Goal: Entertainment & Leisure: Consume media (video, audio)

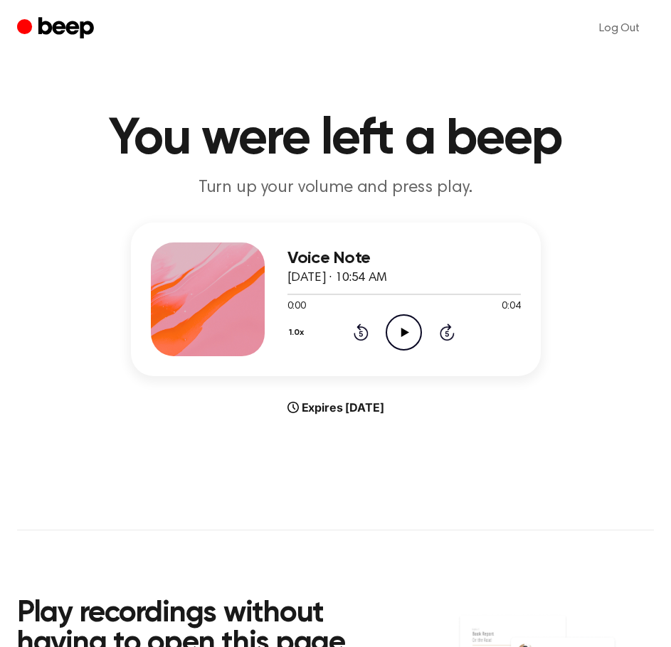
click at [394, 326] on icon "Play Audio" at bounding box center [404, 332] width 36 height 36
drag, startPoint x: 280, startPoint y: 296, endPoint x: 250, endPoint y: 299, distance: 30.0
click at [250, 297] on div "Voice Note [DATE] · 10:54 AM 0:03 0:04 Your browser does not support the [objec…" at bounding box center [336, 300] width 410 height 154
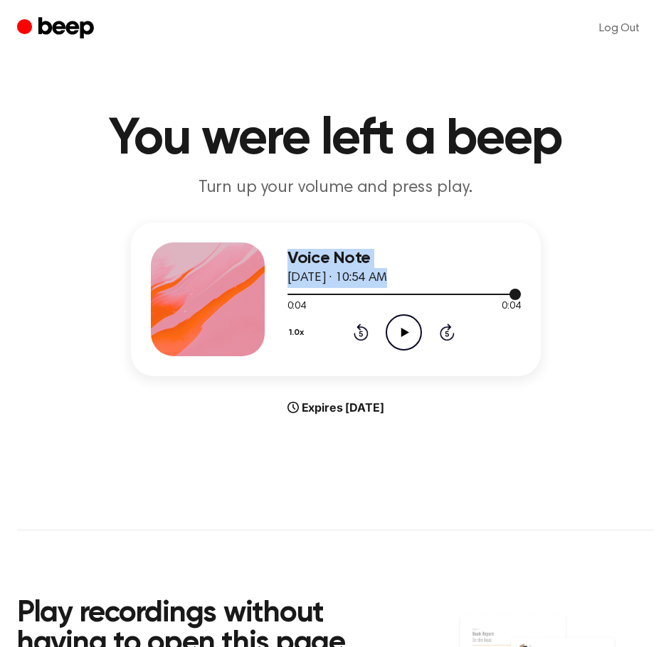
click at [322, 297] on div at bounding box center [403, 293] width 233 height 11
drag, startPoint x: 313, startPoint y: 299, endPoint x: 302, endPoint y: 294, distance: 12.4
click at [308, 297] on div "0:00 0:04 Your browser does not support the [object Object] element." at bounding box center [403, 301] width 233 height 26
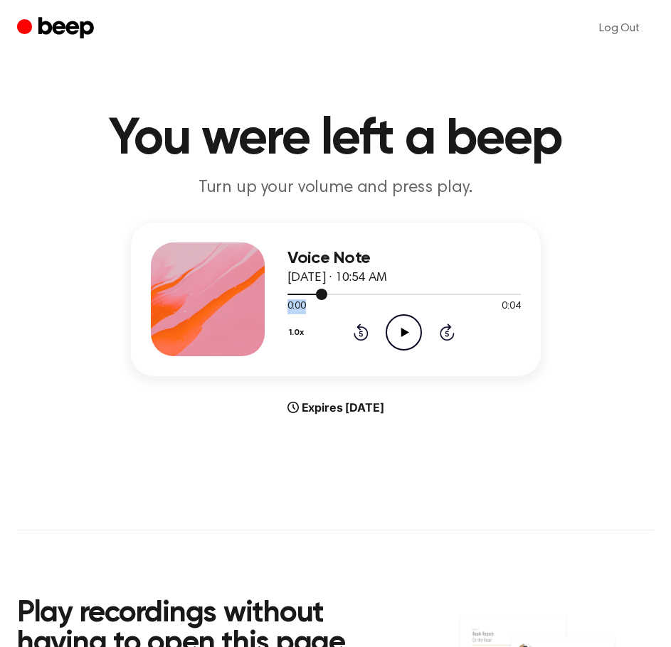
click at [298, 294] on div at bounding box center [307, 294] width 40 height 1
click at [375, 316] on div "1.0x Rewind 5 seconds Play Audio Skip 5 seconds" at bounding box center [403, 332] width 233 height 36
click at [391, 322] on icon "Play Audio" at bounding box center [404, 332] width 36 height 36
click at [398, 330] on icon "Play Audio" at bounding box center [404, 332] width 36 height 36
click at [397, 326] on icon "Pause Audio" at bounding box center [404, 332] width 36 height 36
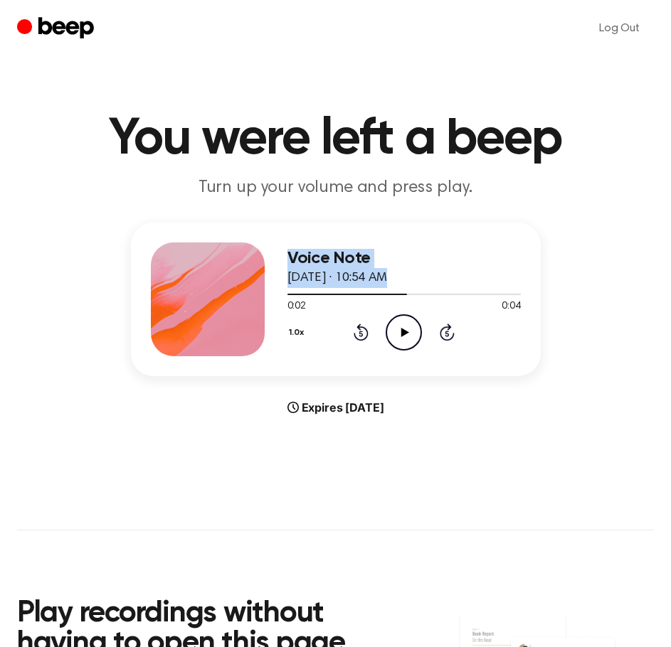
drag, startPoint x: 354, startPoint y: 299, endPoint x: 275, endPoint y: 295, distance: 79.0
click at [275, 295] on div "Voice Note [DATE] · 10:54 AM 0:02 0:04 Your browser does not support the [objec…" at bounding box center [336, 300] width 410 height 154
drag, startPoint x: 405, startPoint y: 292, endPoint x: 285, endPoint y: 305, distance: 121.7
click at [211, 287] on div "Voice Note [DATE] · 10:54 AM 0:02 0:04 Your browser does not support the [objec…" at bounding box center [336, 300] width 410 height 154
click at [363, 297] on div at bounding box center [403, 293] width 233 height 11
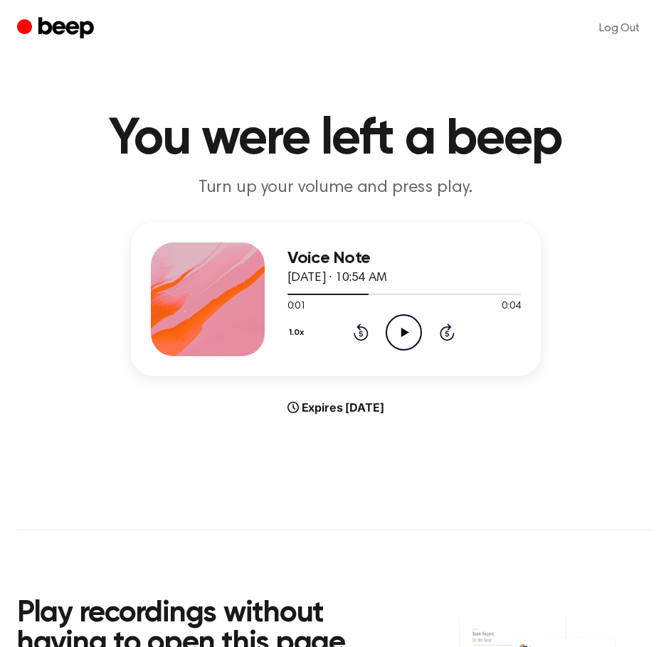
click at [282, 289] on div "Voice Note [DATE] · 10:54 AM 0:01 0:04 Your browser does not support the [objec…" at bounding box center [336, 300] width 410 height 154
click at [292, 294] on div at bounding box center [403, 293] width 233 height 11
click at [401, 329] on icon at bounding box center [405, 332] width 8 height 9
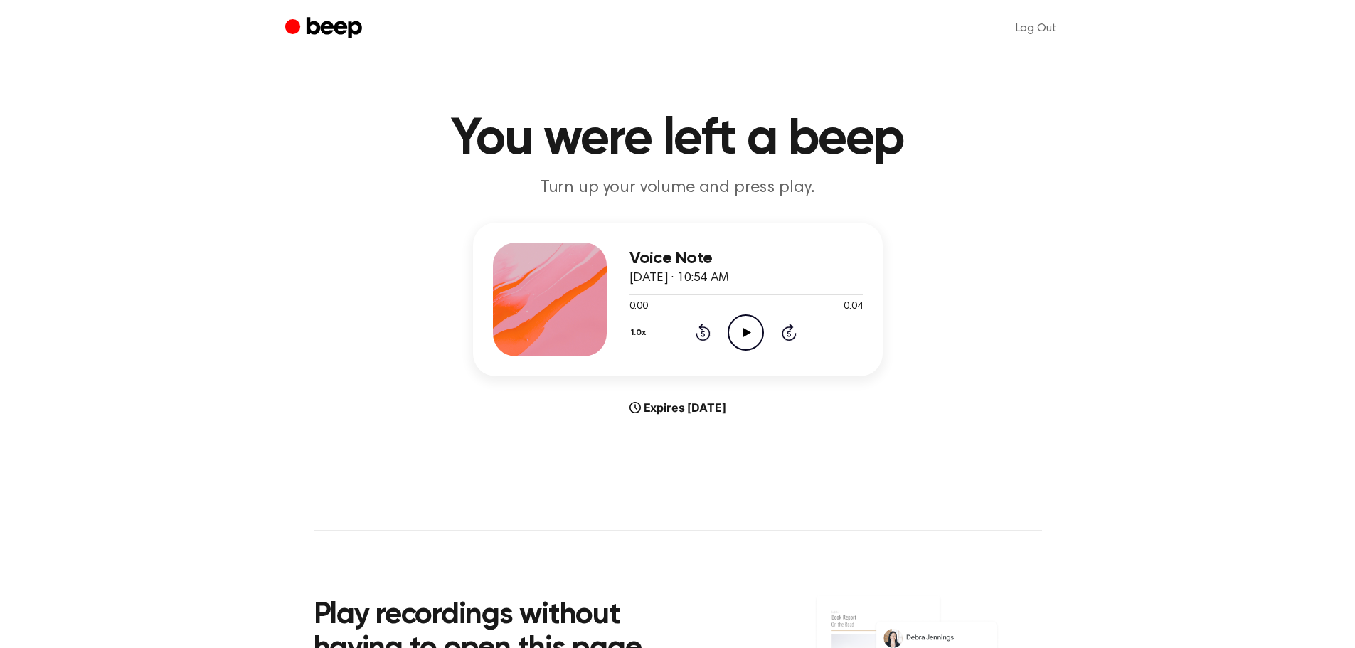
click at [733, 329] on icon "Play Audio" at bounding box center [746, 332] width 36 height 36
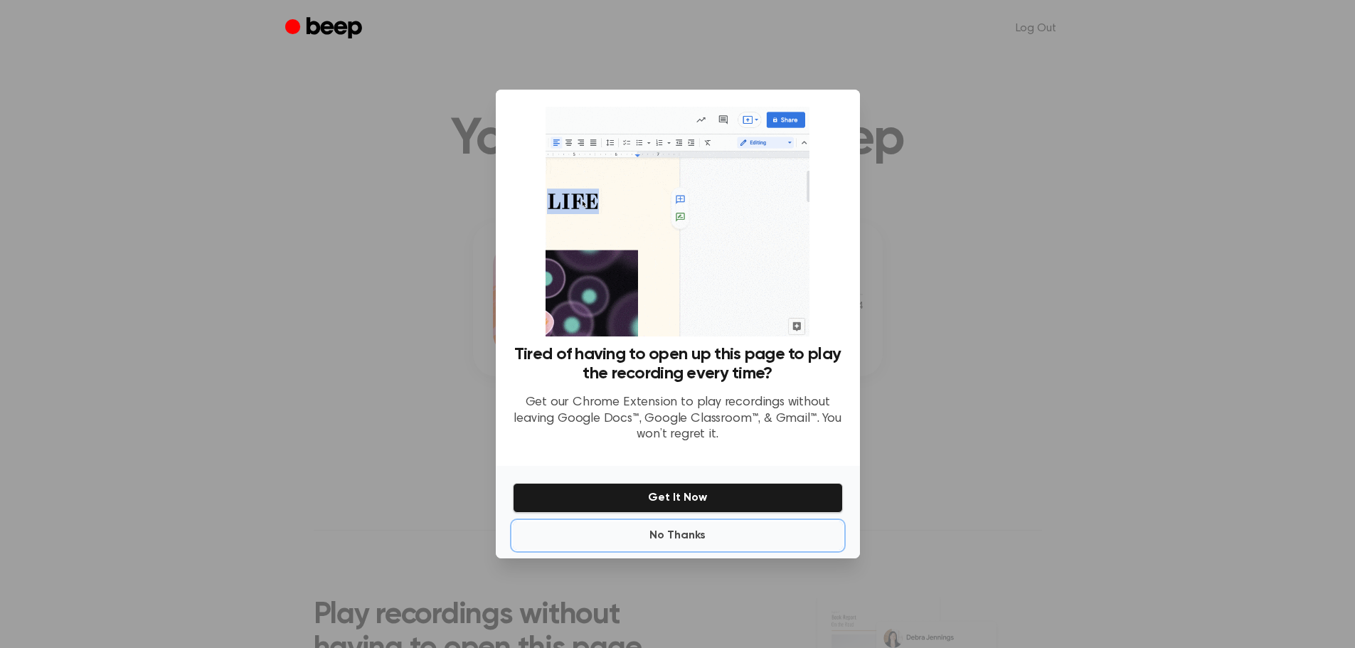
click at [693, 536] on button "No Thanks" at bounding box center [678, 535] width 330 height 28
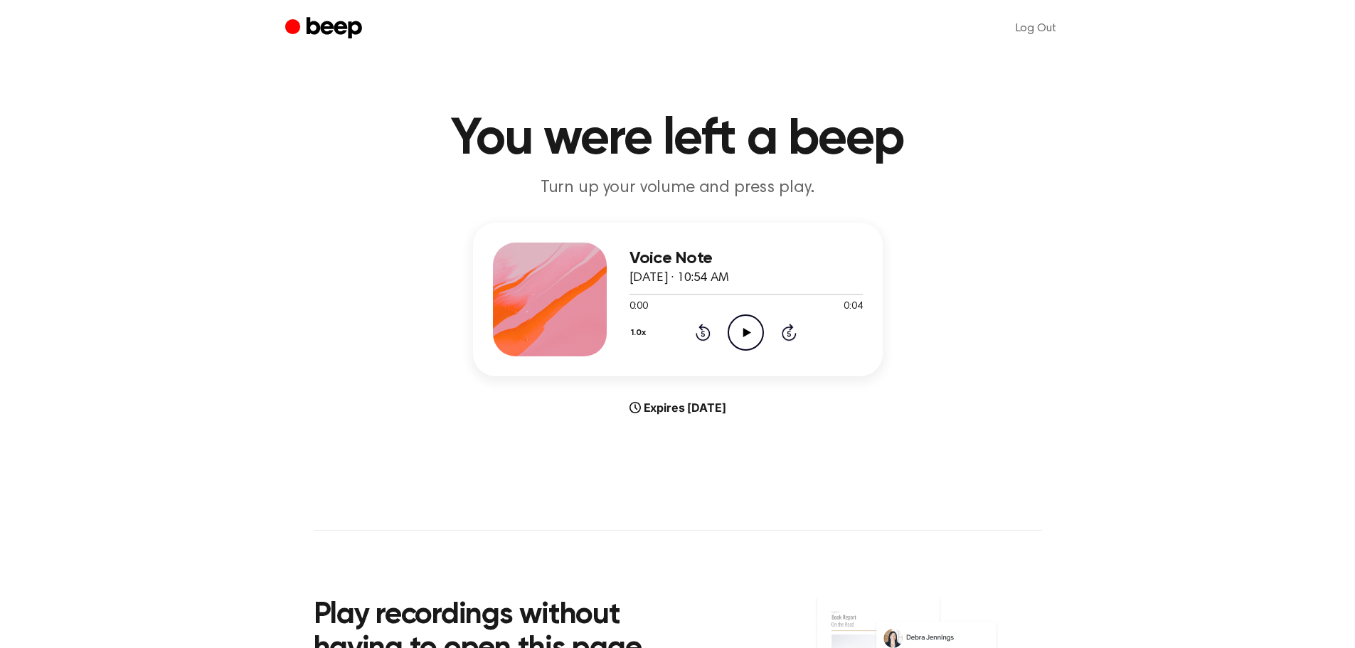
click at [739, 328] on icon "Play Audio" at bounding box center [746, 332] width 36 height 36
click at [741, 336] on icon "Pause Audio" at bounding box center [746, 332] width 36 height 36
